Goal: Task Accomplishment & Management: Use online tool/utility

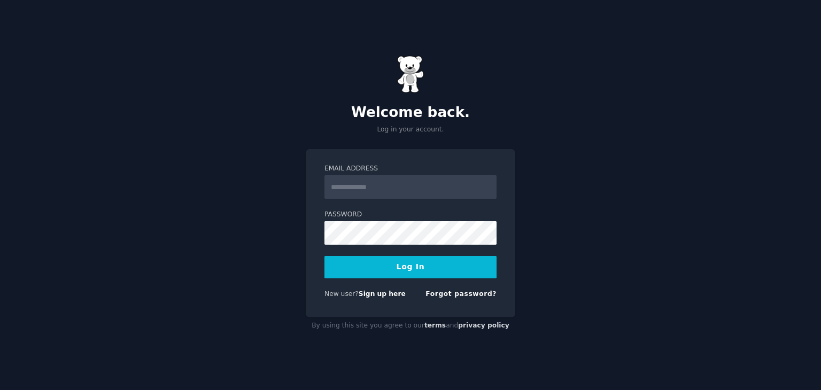
click at [372, 201] on form "Email Address Password Log In New user? Sign up here Forgot password?" at bounding box center [410, 233] width 172 height 138
click at [383, 182] on input "Email Address" at bounding box center [410, 187] width 172 height 24
type input "**********"
click at [383, 261] on button "Log In" at bounding box center [410, 267] width 172 height 22
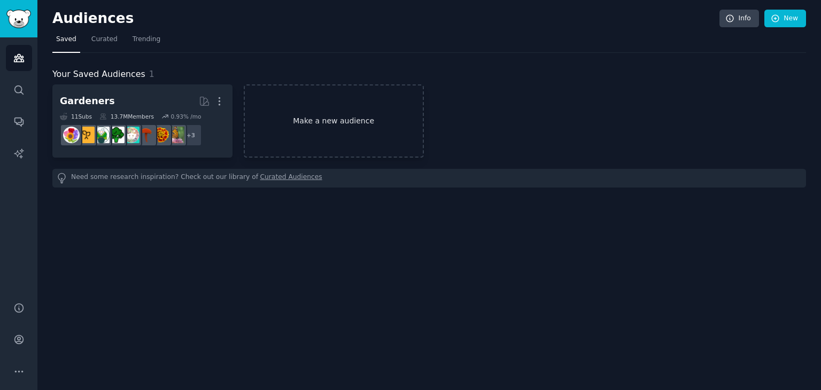
click at [276, 118] on link "Make a new audience" at bounding box center [334, 120] width 180 height 73
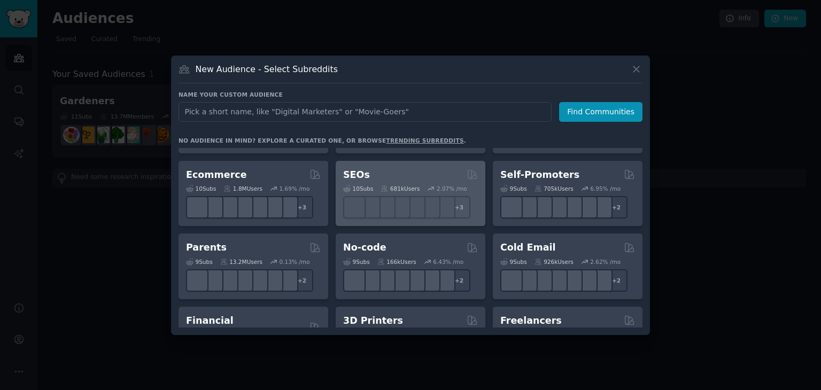
scroll to position [460, 0]
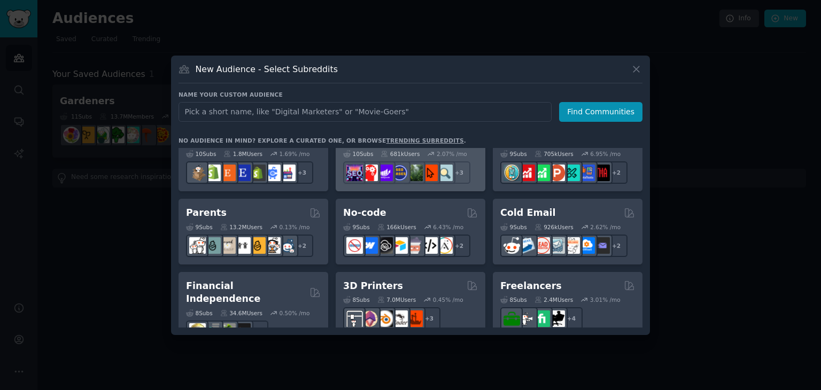
click at [481, 245] on div "No-code 9 Sub s 166k Users 6.43 % /mo + 2" at bounding box center [411, 232] width 150 height 66
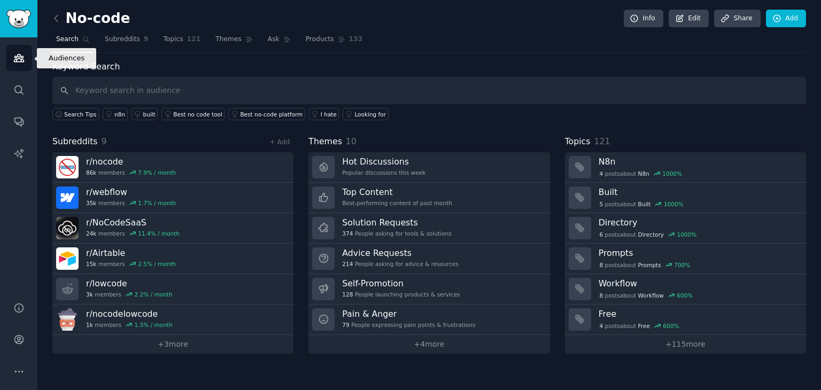
click at [22, 55] on icon "Sidebar" at bounding box center [18, 57] width 11 height 11
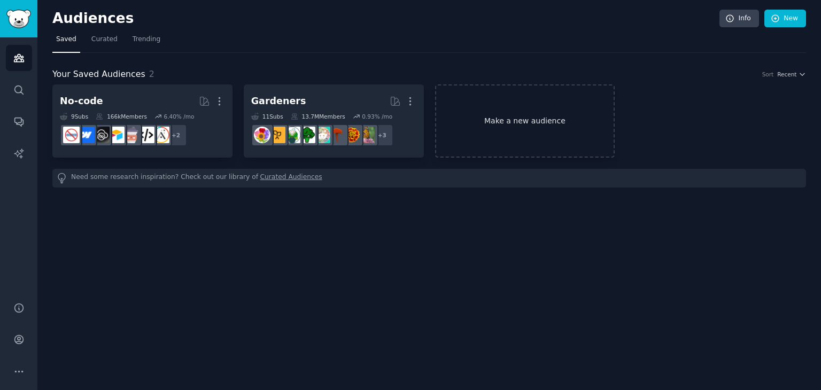
click at [491, 106] on link "Make a new audience" at bounding box center [525, 120] width 180 height 73
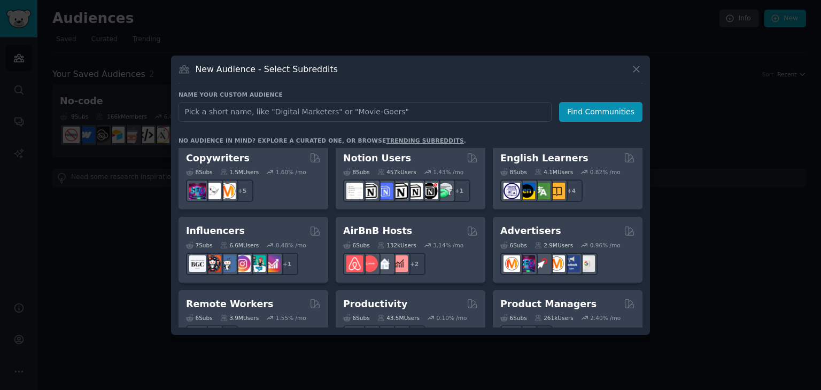
scroll to position [672, 0]
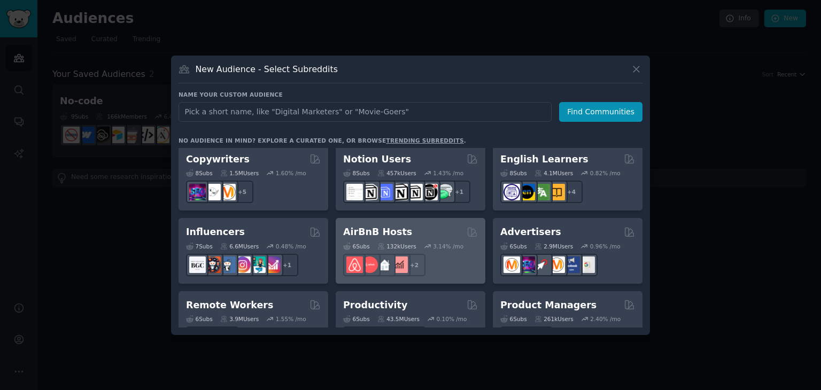
click at [443, 226] on div "AirBnB Hosts" at bounding box center [410, 232] width 135 height 13
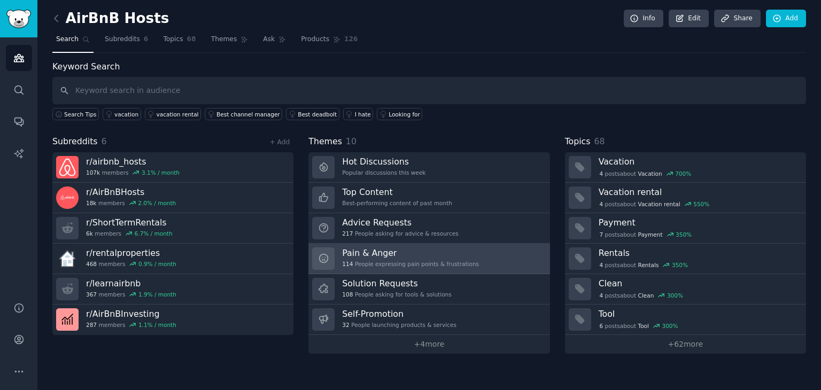
click at [429, 255] on h3 "Pain & Anger" at bounding box center [410, 252] width 137 height 11
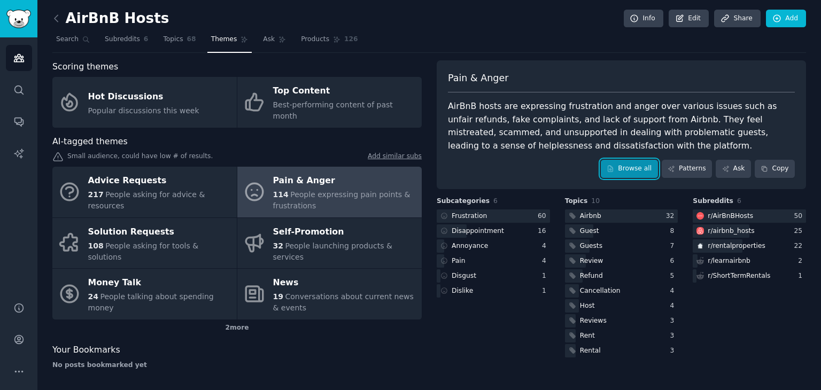
click at [649, 162] on link "Browse all" at bounding box center [629, 169] width 57 height 18
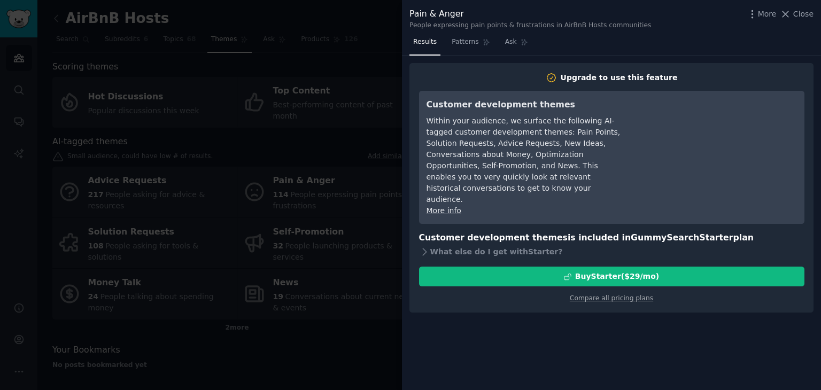
click at [369, 72] on div at bounding box center [410, 195] width 821 height 390
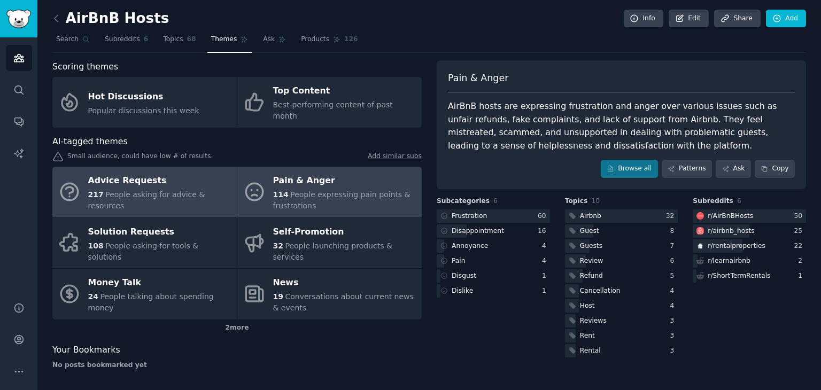
click at [119, 173] on div "Advice Requests" at bounding box center [159, 181] width 143 height 17
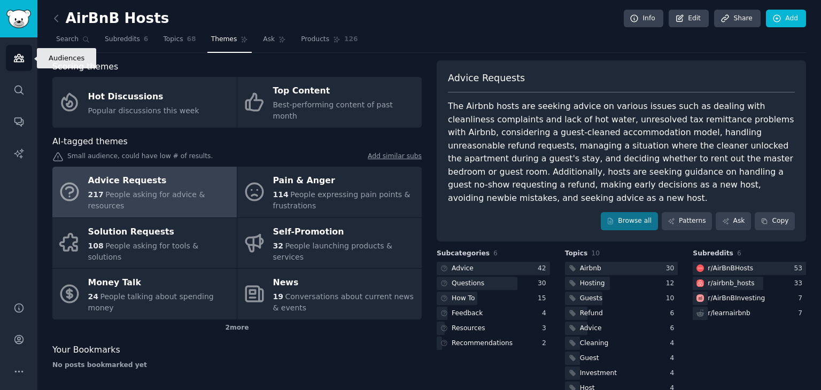
click at [19, 68] on link "Audiences" at bounding box center [19, 58] width 26 height 26
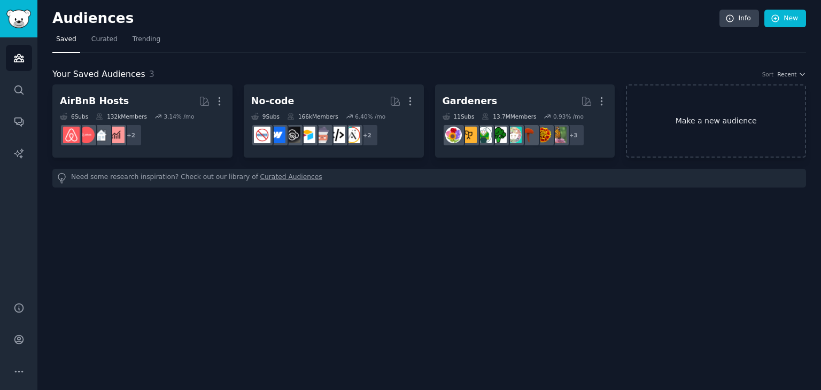
click at [680, 127] on link "Make a new audience" at bounding box center [716, 120] width 180 height 73
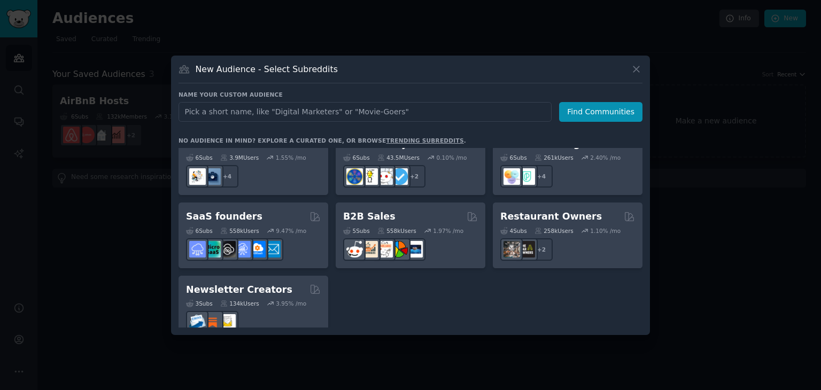
scroll to position [832, 0]
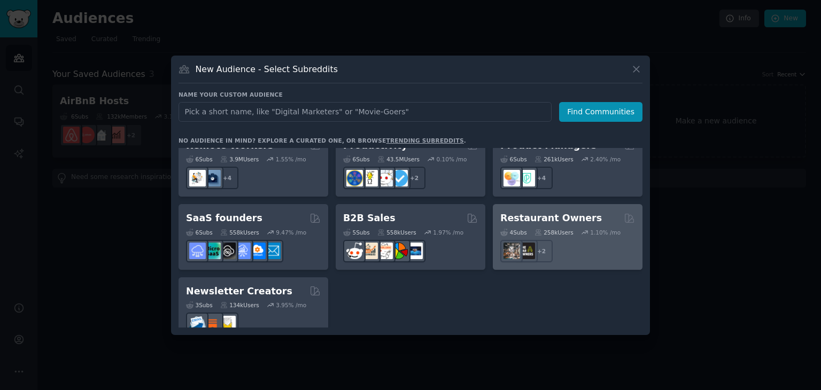
click at [540, 229] on icon at bounding box center [537, 232] width 7 height 7
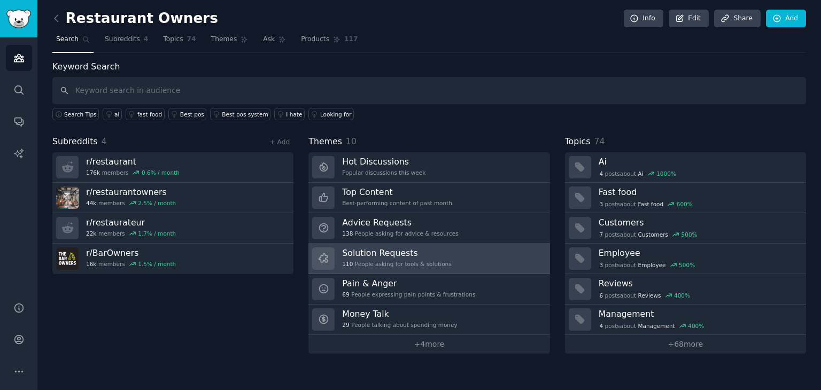
click at [393, 260] on div "110 People asking for tools & solutions" at bounding box center [396, 263] width 109 height 7
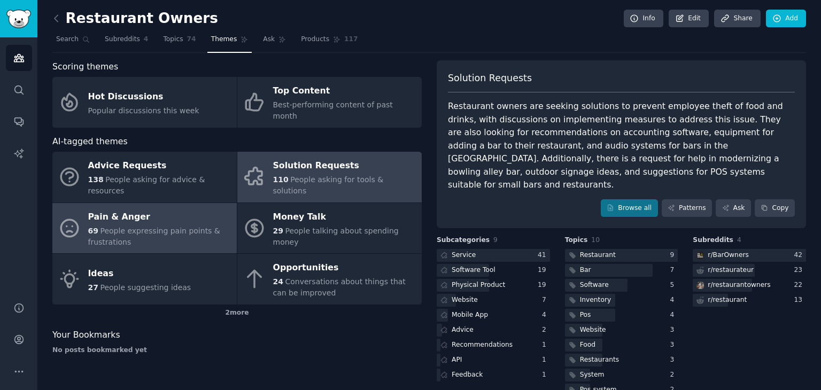
click at [146, 208] on div "Pain & Anger" at bounding box center [159, 216] width 143 height 17
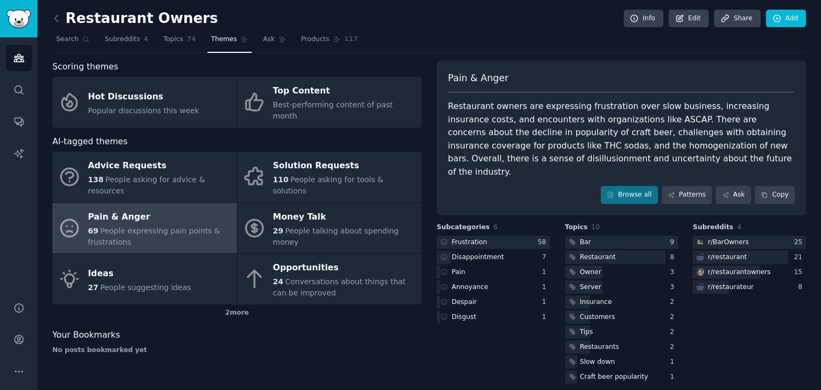
click at [146, 208] on div "Pain & Anger" at bounding box center [159, 216] width 143 height 17
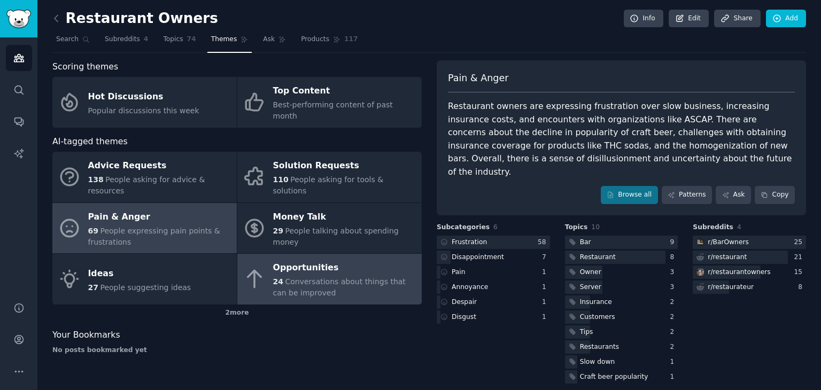
click at [276, 260] on div "Opportunities" at bounding box center [344, 268] width 143 height 17
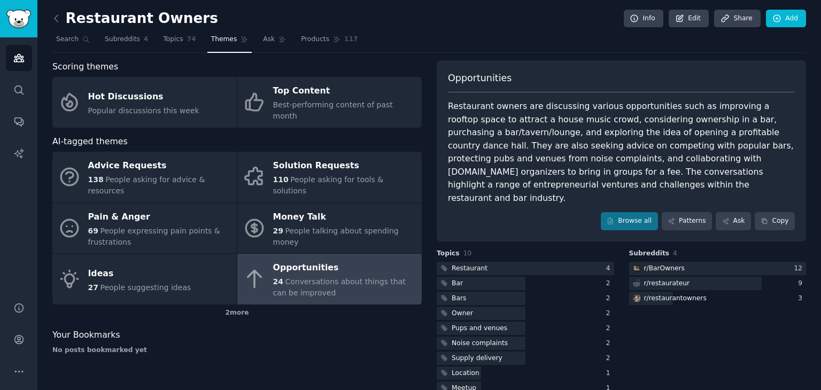
click at [276, 260] on div "Opportunities" at bounding box center [344, 268] width 143 height 17
click at [672, 214] on link "Patterns" at bounding box center [687, 221] width 50 height 18
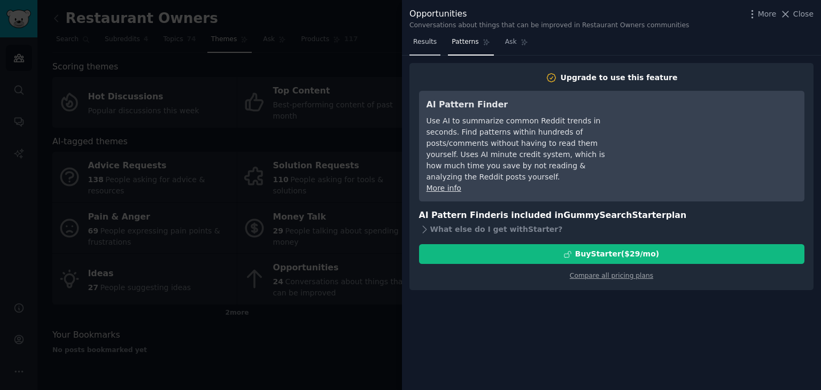
click at [417, 48] on link "Results" at bounding box center [424, 45] width 31 height 22
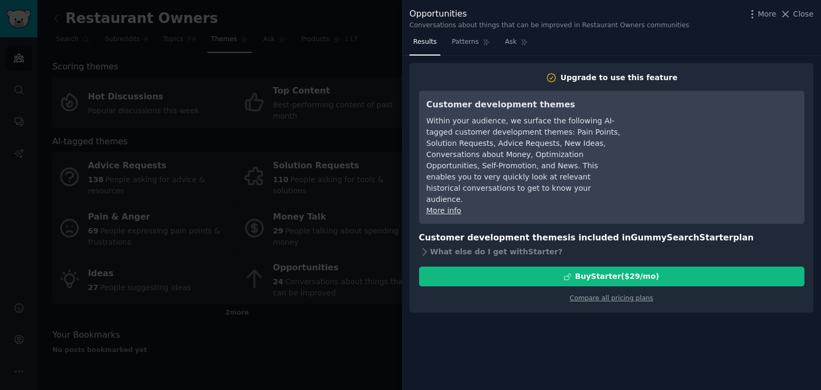
click at [378, 66] on div at bounding box center [410, 195] width 821 height 390
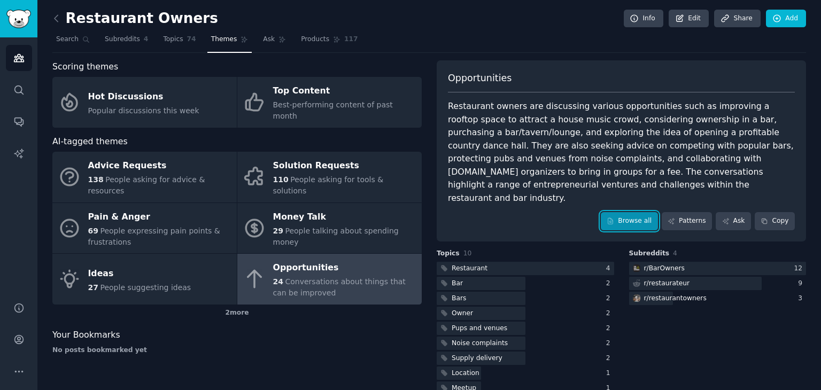
click at [623, 213] on link "Browse all" at bounding box center [629, 221] width 57 height 18
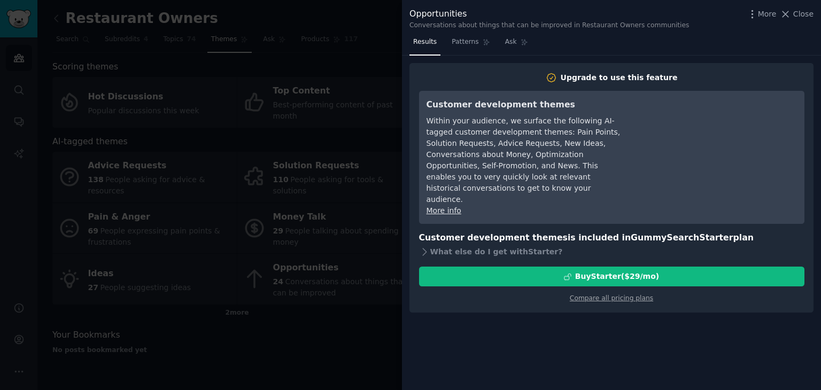
click at [379, 163] on div at bounding box center [410, 195] width 821 height 390
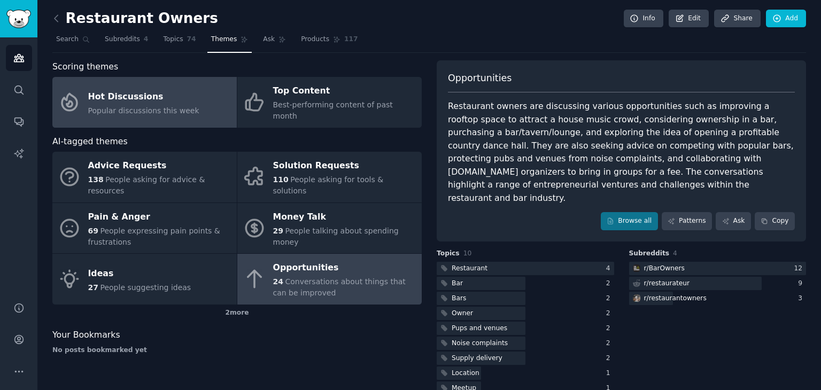
click at [209, 92] on link "Hot Discussions Popular discussions this week" at bounding box center [144, 102] width 184 height 51
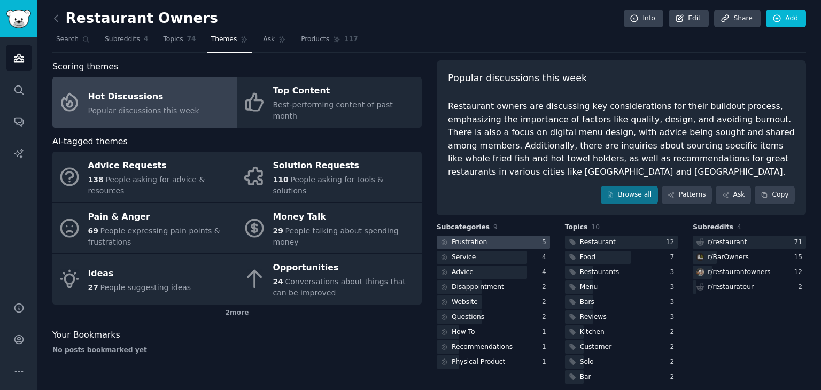
click at [503, 244] on div at bounding box center [493, 242] width 113 height 13
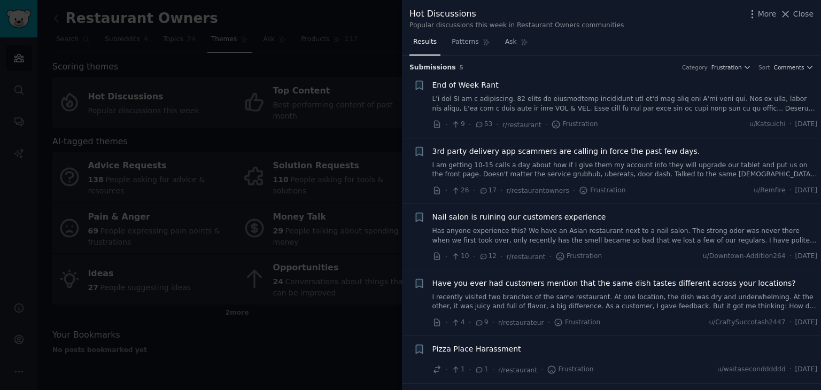
click at [450, 99] on link at bounding box center [624, 104] width 385 height 19
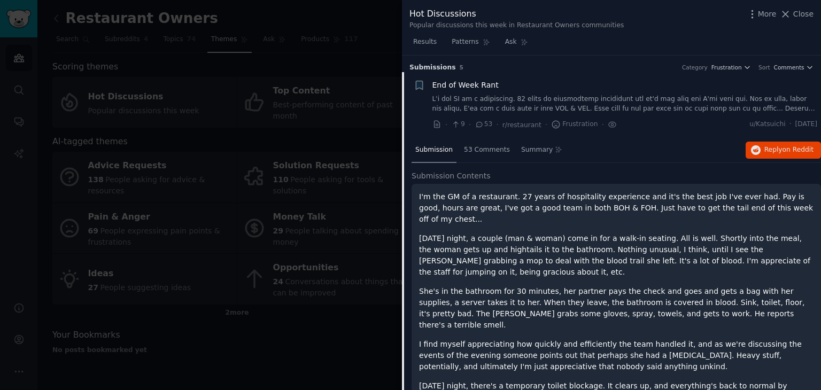
scroll to position [17, 0]
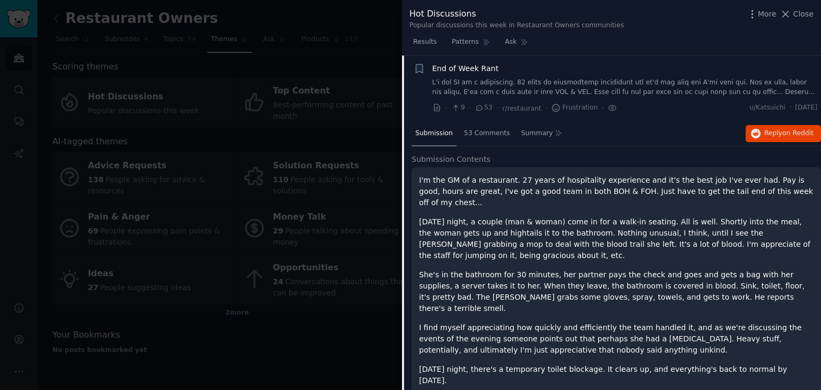
click at [383, 48] on div at bounding box center [410, 195] width 821 height 390
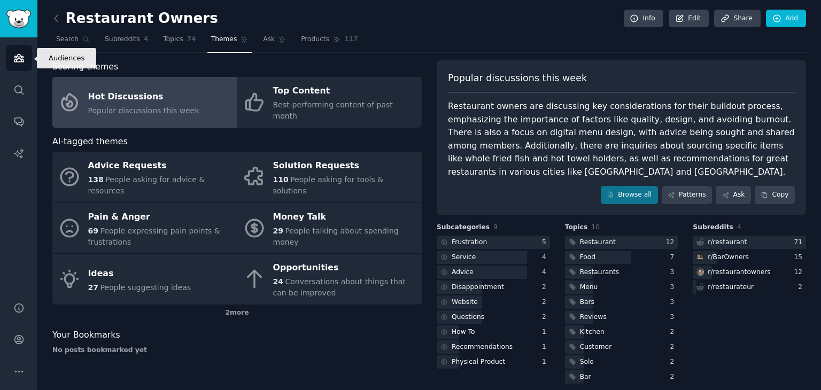
click at [14, 59] on icon "Sidebar" at bounding box center [18, 57] width 11 height 11
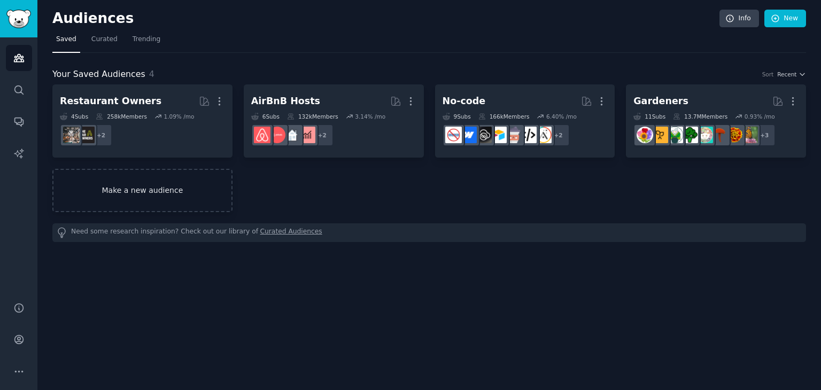
click at [182, 184] on link "Make a new audience" at bounding box center [142, 190] width 180 height 43
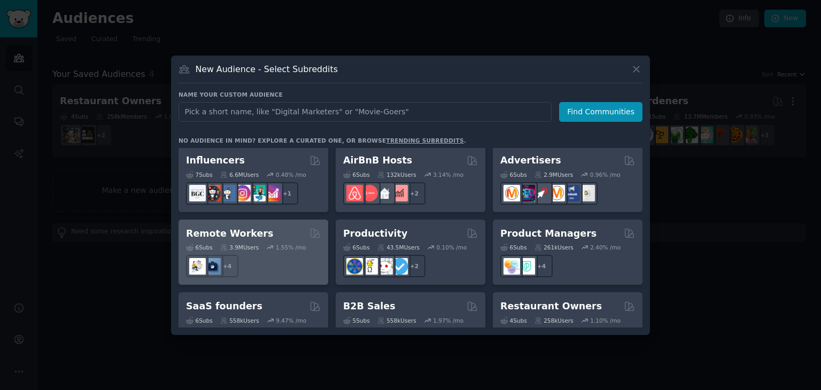
scroll to position [738, 0]
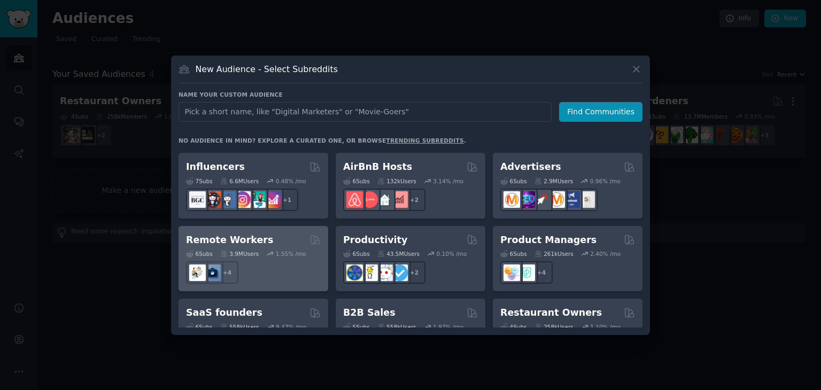
click at [282, 261] on div "+ 4" at bounding box center [253, 272] width 135 height 22
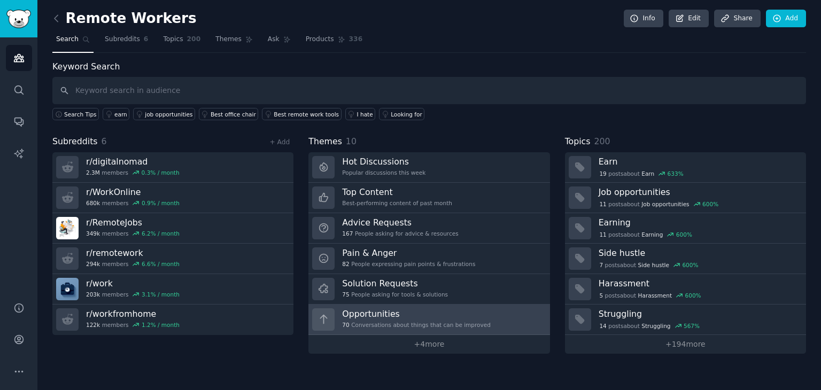
click at [430, 313] on h3 "Opportunities" at bounding box center [416, 313] width 149 height 11
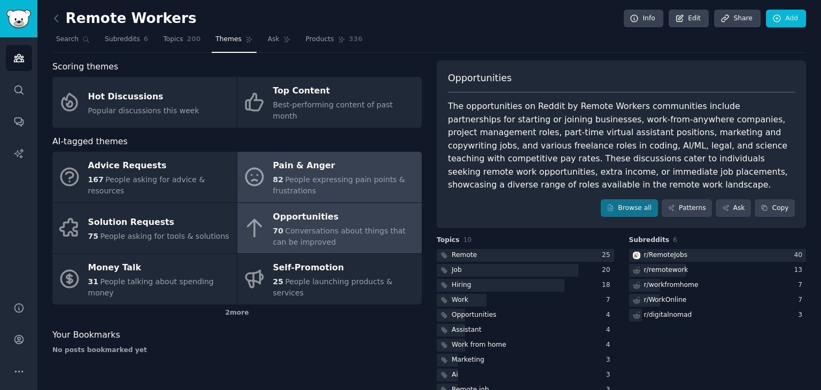
click at [297, 159] on div "Pain & Anger" at bounding box center [344, 166] width 143 height 17
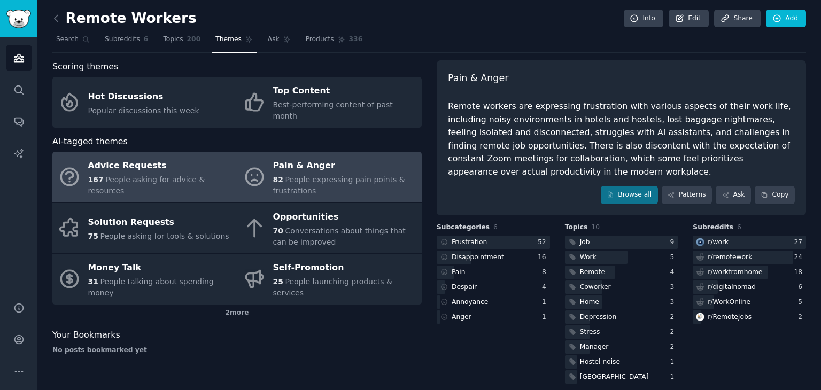
click at [162, 158] on div "Advice Requests" at bounding box center [159, 166] width 143 height 17
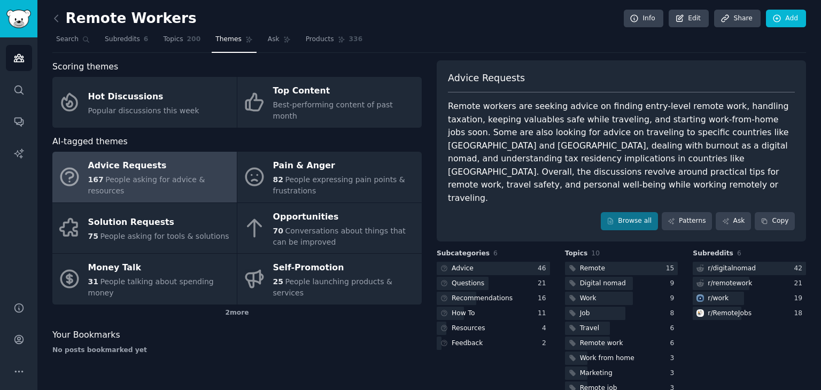
click at [162, 158] on div "Advice Requests" at bounding box center [159, 166] width 143 height 17
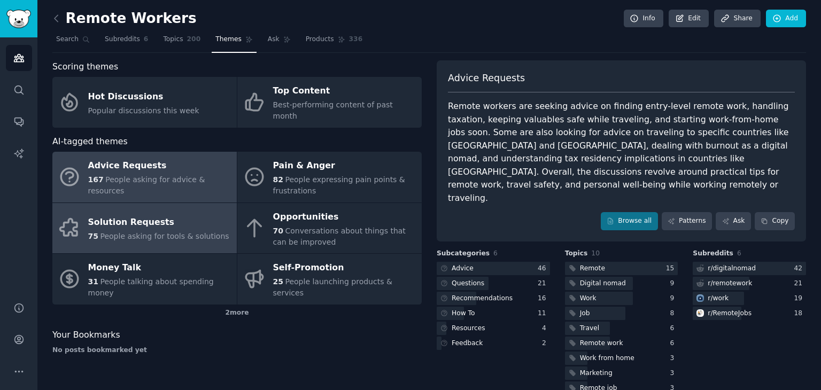
click at [148, 214] on div "Solution Requests" at bounding box center [158, 222] width 141 height 17
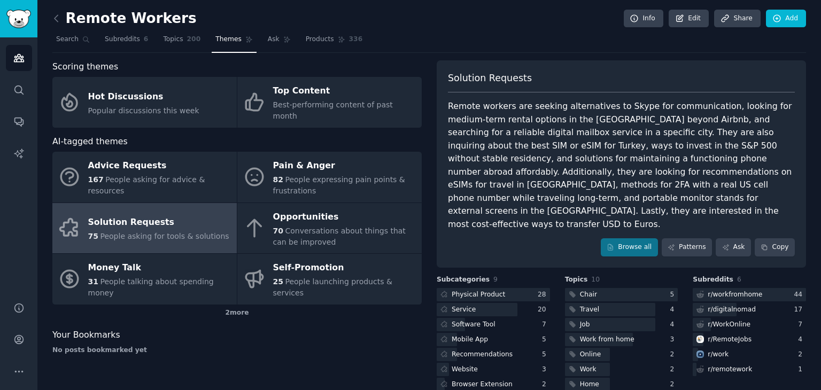
click at [148, 203] on link "Solution Requests 75 People asking for tools & solutions" at bounding box center [144, 228] width 184 height 51
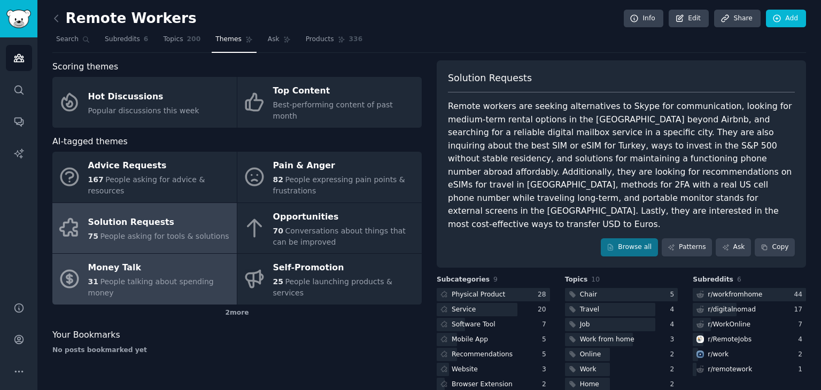
click at [158, 254] on link "Money Talk 31 People talking about spending money" at bounding box center [144, 279] width 184 height 51
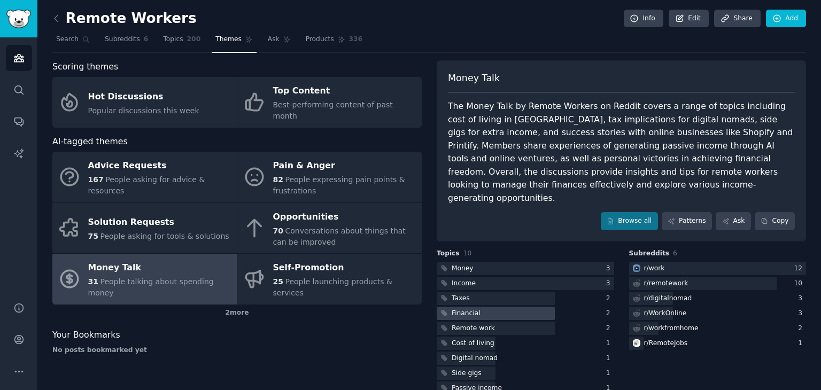
scroll to position [22, 0]
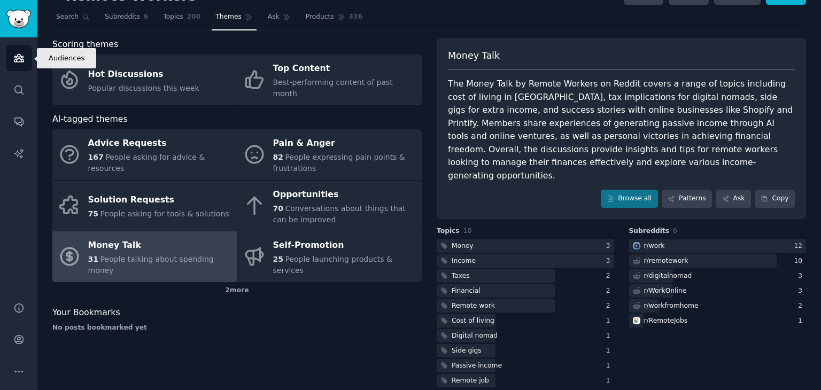
click at [15, 60] on icon "Sidebar" at bounding box center [18, 57] width 11 height 11
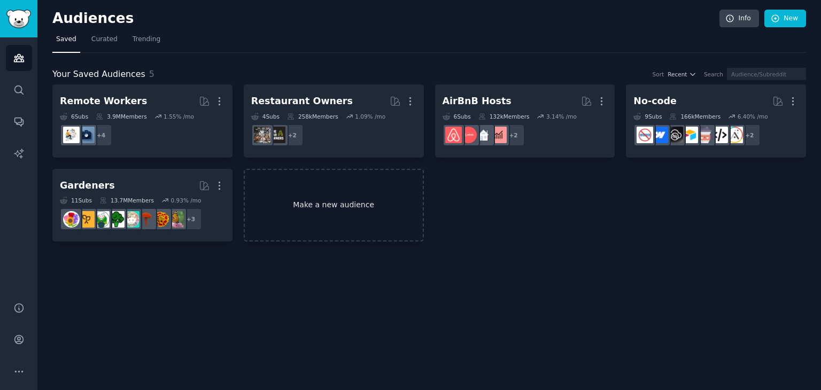
click at [316, 205] on link "Make a new audience" at bounding box center [334, 205] width 180 height 73
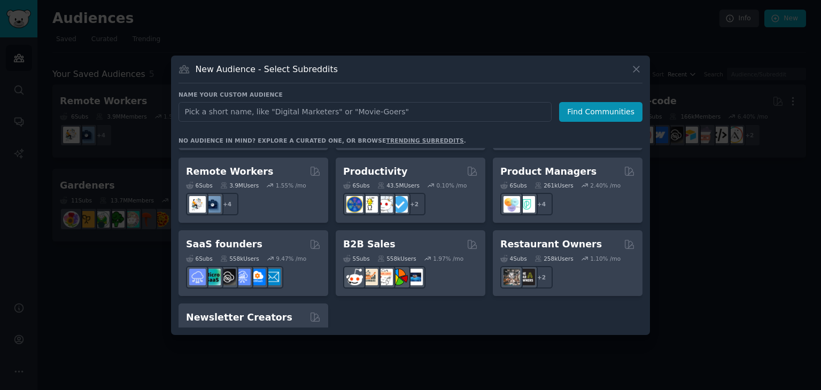
scroll to position [834, 0]
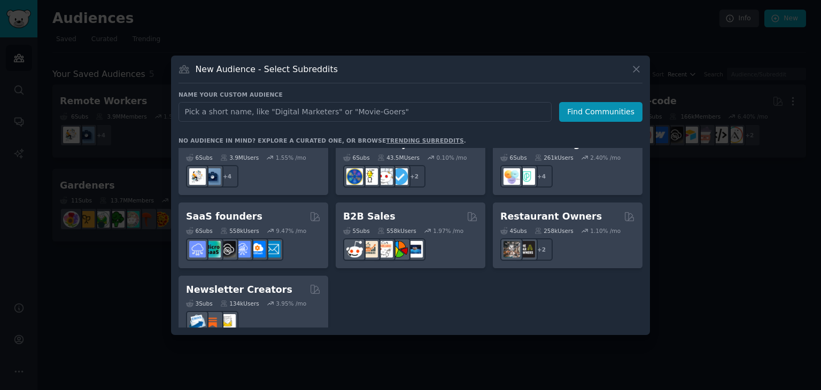
click at [367, 114] on input "text" at bounding box center [364, 112] width 373 height 20
type input "dentist"
click button "Find Communities" at bounding box center [600, 112] width 83 height 20
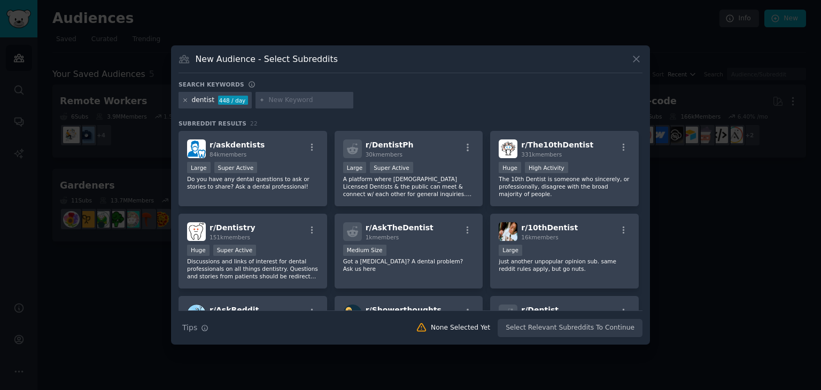
click at [184, 99] on icon at bounding box center [185, 100] width 6 height 6
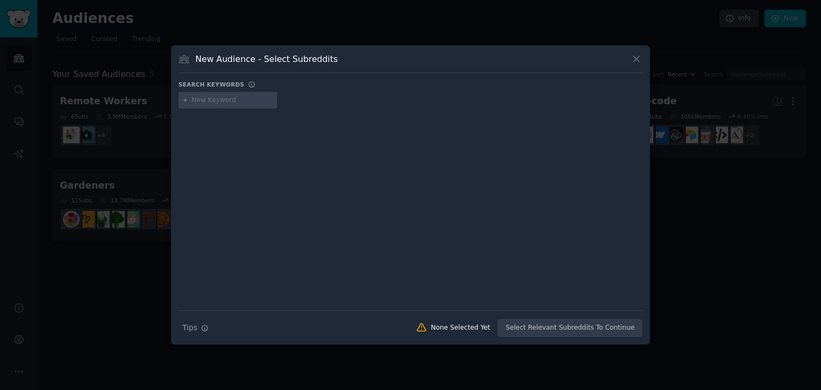
click at [212, 101] on input "text" at bounding box center [232, 101] width 81 height 10
type input "small business"
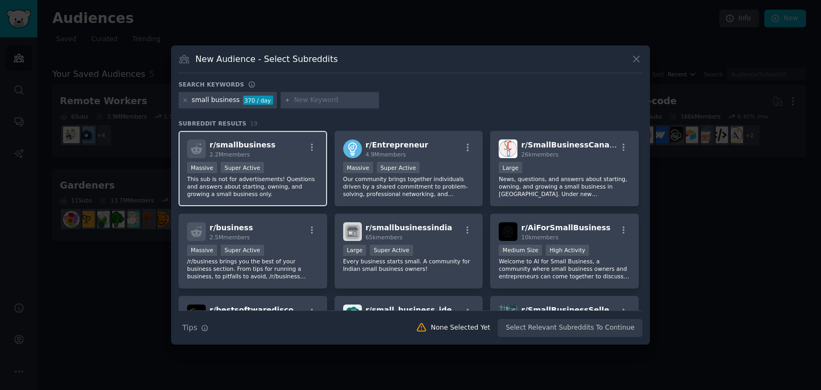
click at [294, 169] on div ">= 95th percentile for submissions / day Massive Super Active" at bounding box center [252, 168] width 131 height 13
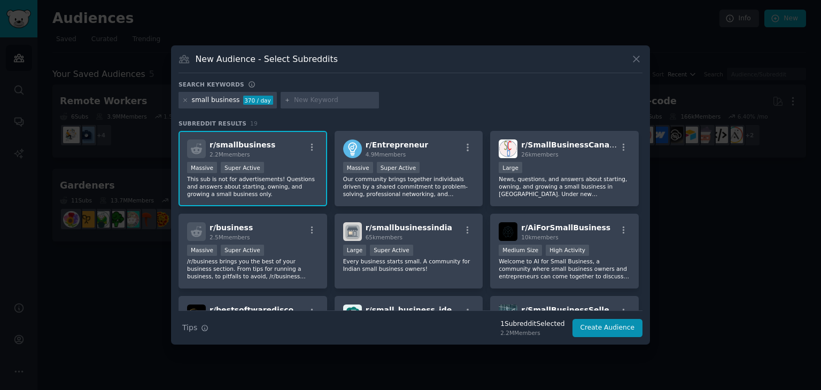
click at [289, 180] on p "This sub is not for advertisements! Questions and answers about starting, ownin…" at bounding box center [252, 186] width 131 height 22
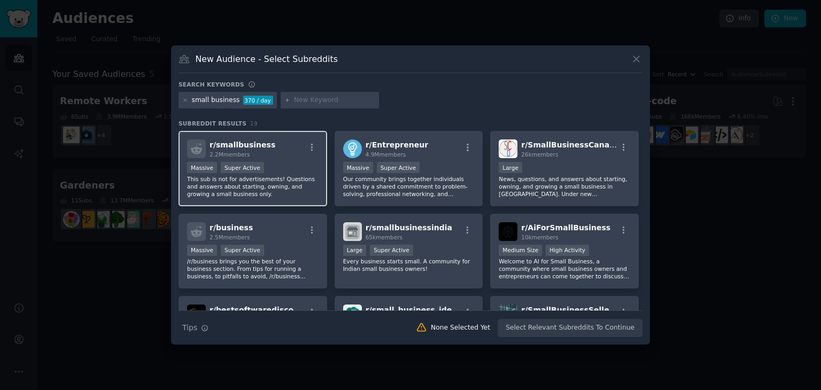
click at [289, 180] on p "This sub is not for advertisements! Questions and answers about starting, ownin…" at bounding box center [252, 186] width 131 height 22
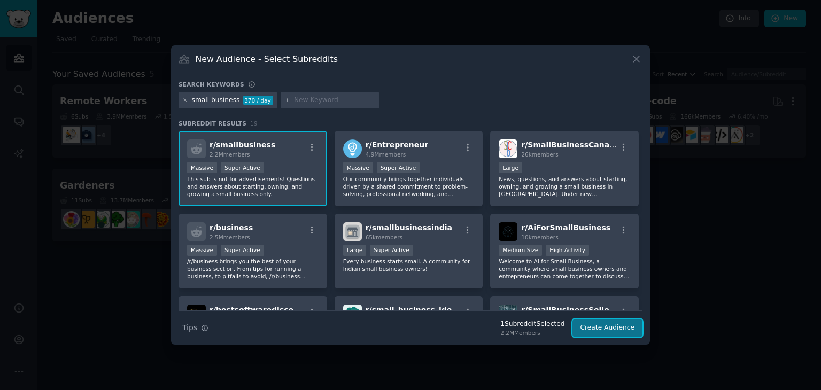
click at [593, 332] on button "Create Audience" at bounding box center [607, 328] width 71 height 18
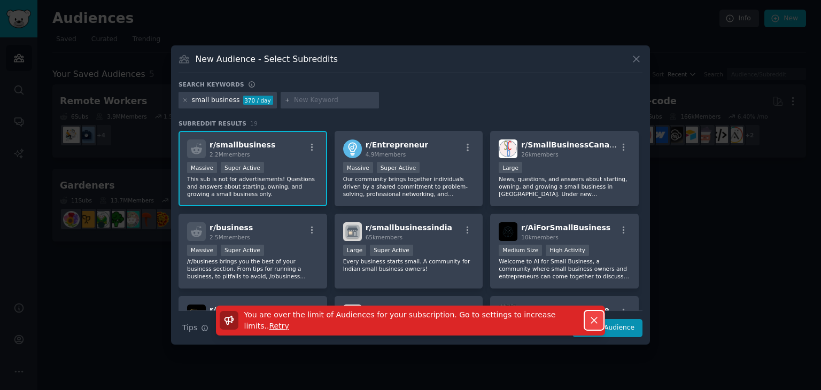
click at [597, 319] on icon "button" at bounding box center [593, 320] width 11 height 11
